Goal: Information Seeking & Learning: Check status

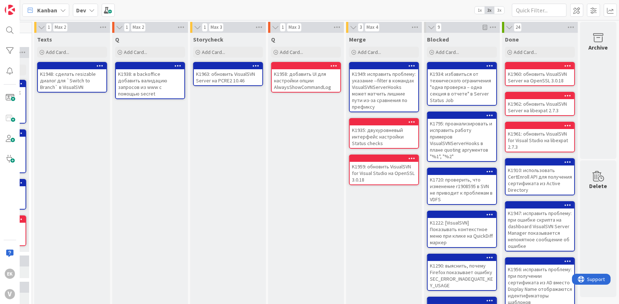
scroll to position [0, 317]
click at [301, 81] on div "K1958: добавить UI для настройки опции AlwaysShowCommandLog" at bounding box center [306, 80] width 68 height 23
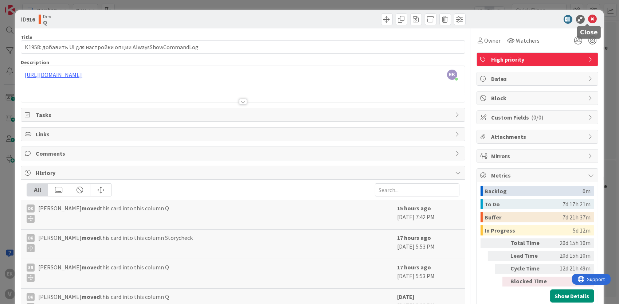
click at [588, 18] on icon at bounding box center [592, 19] width 9 height 9
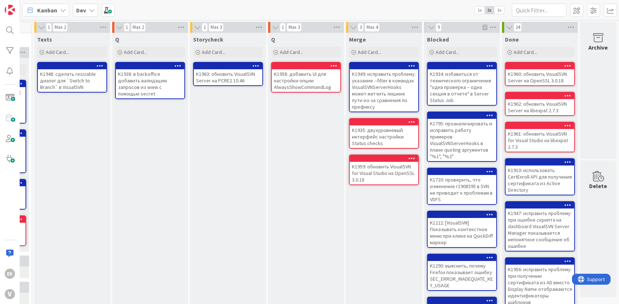
click at [219, 79] on div "K1963: обновить VisualSVN Server на PCRE2 10.46" at bounding box center [228, 77] width 68 height 16
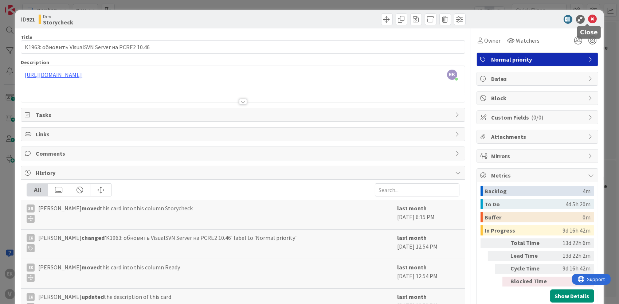
click at [588, 18] on icon at bounding box center [592, 19] width 9 height 9
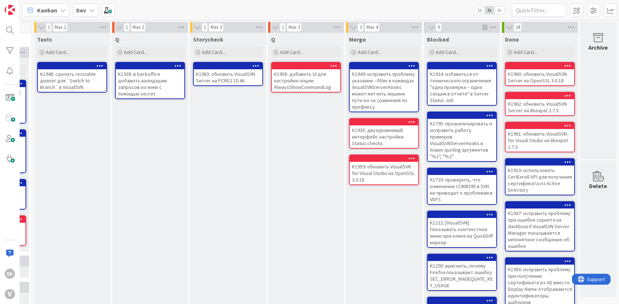
drag, startPoint x: 281, startPoint y: 170, endPoint x: 245, endPoint y: 161, distance: 37.2
click at [245, 161] on div "Storycheck Add Card... K1963: обновить VisualSVN Server на PCRE2 10.46" at bounding box center [228, 264] width 76 height 463
drag, startPoint x: 214, startPoint y: 192, endPoint x: 176, endPoint y: 180, distance: 39.9
click at [176, 180] on div "Q Add Card... K1938: в backoffice добавить валидацию запросов из www с помощью …" at bounding box center [150, 264] width 76 height 463
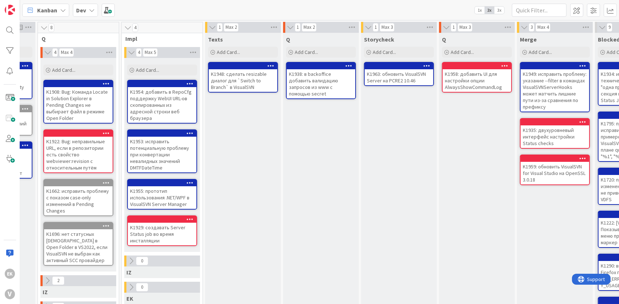
scroll to position [0, 233]
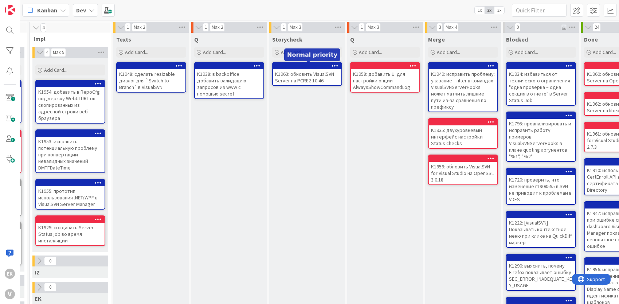
click at [317, 74] on div "K1963: обновить VisualSVN Server на PCRE2 10.46" at bounding box center [307, 77] width 68 height 16
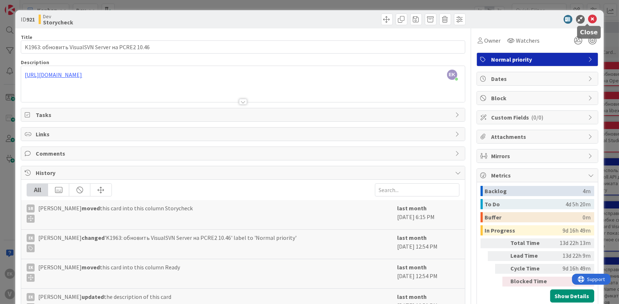
click at [589, 17] on icon at bounding box center [592, 19] width 9 height 9
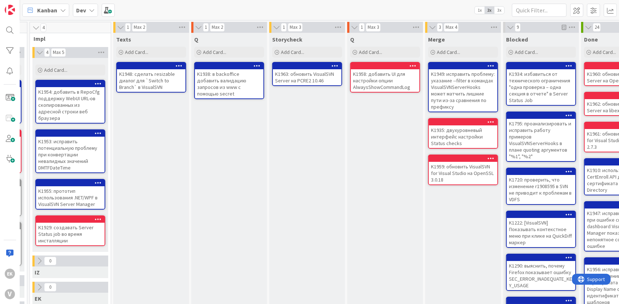
click at [310, 73] on div "K1963: обновить VisualSVN Server на PCRE2 10.46" at bounding box center [307, 77] width 68 height 16
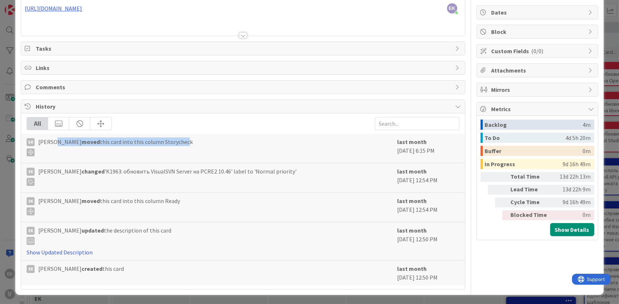
drag, startPoint x: 182, startPoint y: 140, endPoint x: 54, endPoint y: 145, distance: 128.6
click at [54, 145] on span "Sergey Raevskiy moved this card into this column Storycheck" at bounding box center [115, 146] width 154 height 19
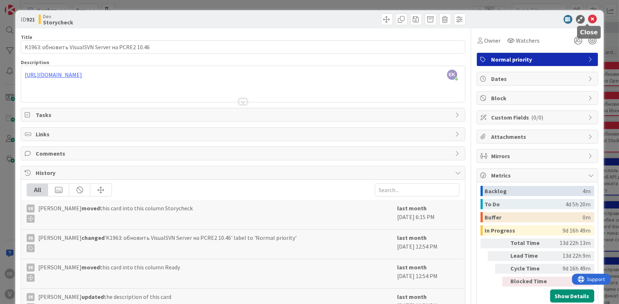
click at [588, 21] on icon at bounding box center [592, 19] width 9 height 9
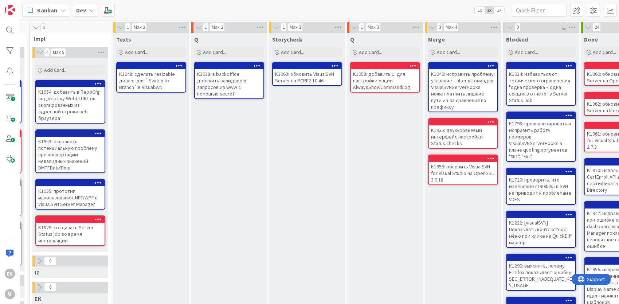
click at [297, 79] on div "K1963: обновить VisualSVN Server на PCRE2 10.46" at bounding box center [307, 77] width 68 height 16
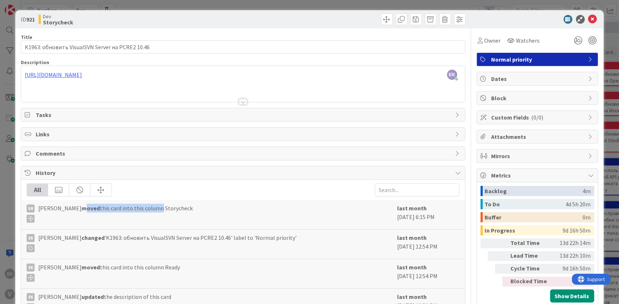
drag, startPoint x: 154, startPoint y: 208, endPoint x: 84, endPoint y: 214, distance: 70.2
click at [84, 214] on span "Sergey Raevskiy moved this card into this column Storycheck" at bounding box center [115, 213] width 154 height 19
click at [84, 213] on span "Sergey Raevskiy moved this card into this column Storycheck" at bounding box center [115, 213] width 154 height 19
click at [588, 21] on icon at bounding box center [592, 19] width 9 height 9
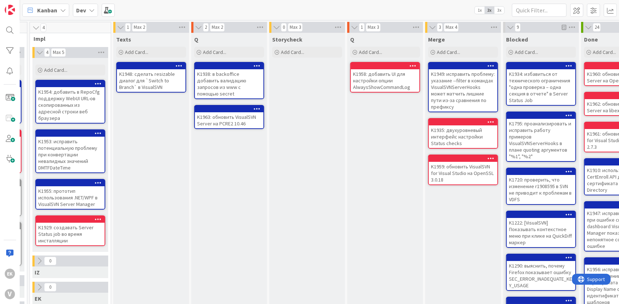
drag, startPoint x: 272, startPoint y: 175, endPoint x: 237, endPoint y: 188, distance: 37.0
click at [237, 188] on div "Q Add Card... K1938: в backoffice добавить валидацию запросов из www с помощью …" at bounding box center [229, 264] width 76 height 463
